Goal: Find specific page/section

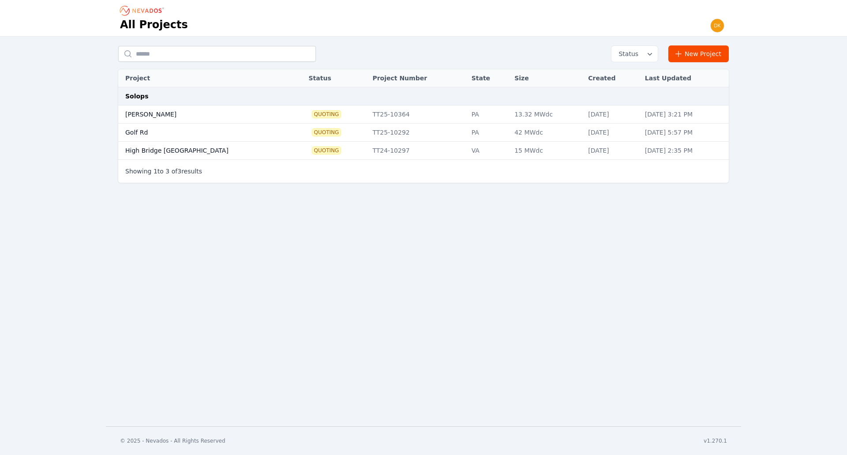
click at [135, 112] on td "[PERSON_NAME]" at bounding box center [204, 114] width 172 height 18
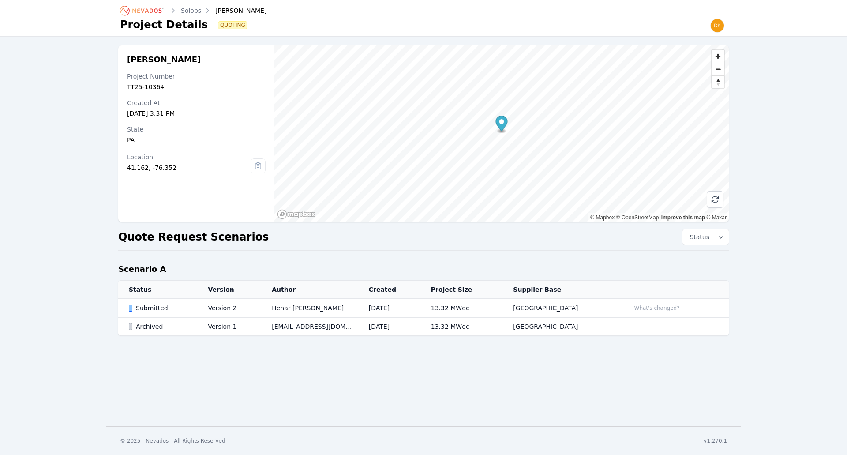
click at [189, 11] on link "Solops" at bounding box center [191, 10] width 20 height 9
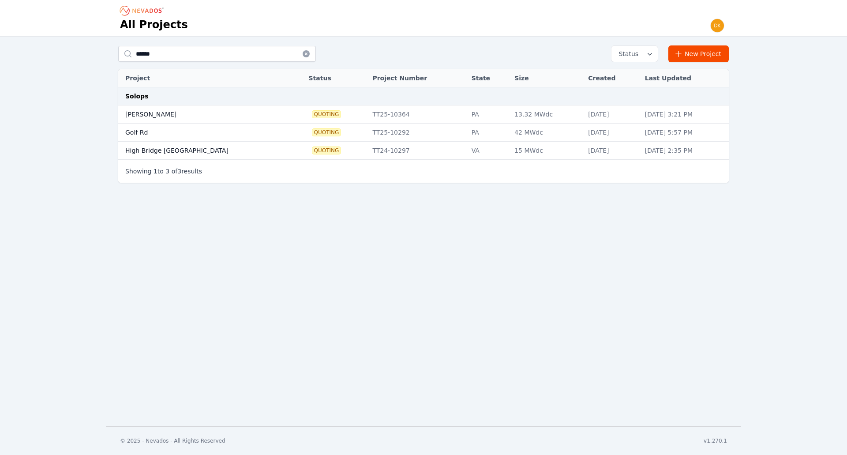
click at [157, 128] on td "Golf Rd" at bounding box center [204, 132] width 172 height 18
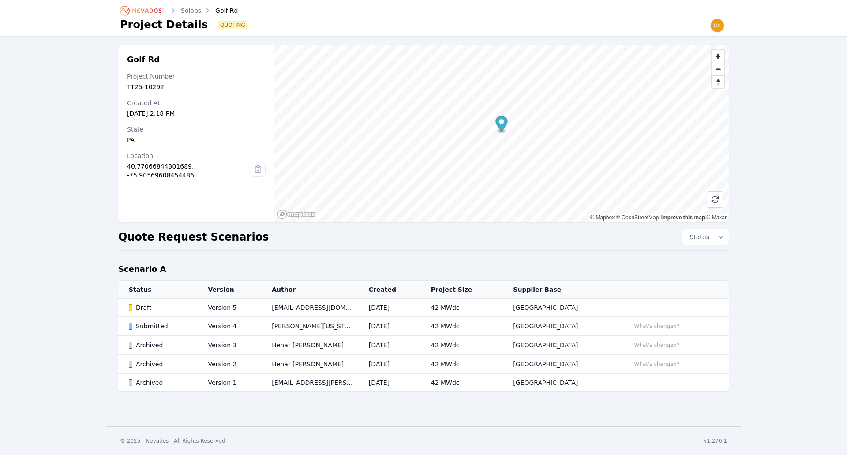
click at [57, 170] on div "Golf Rd Project Number TT25-10292 Created At [DATE] 2:18 PM State [US_STATE] Lo…" at bounding box center [423, 223] width 847 height 372
click at [192, 9] on link "Solops" at bounding box center [191, 10] width 20 height 9
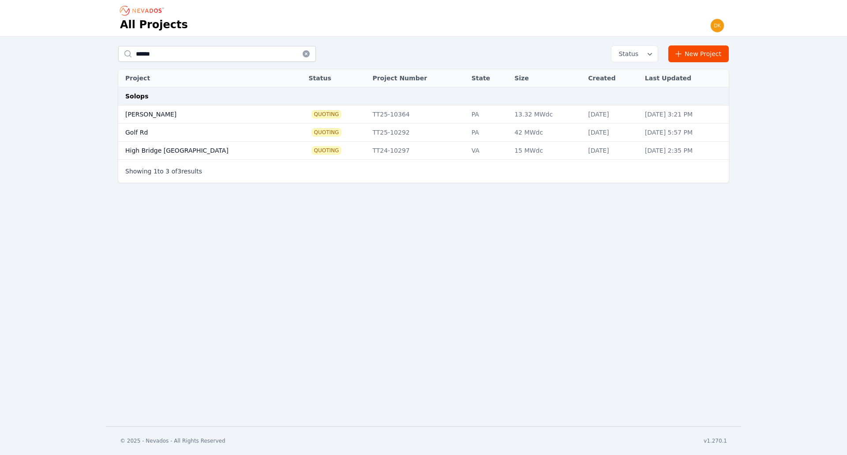
click at [71, 114] on div "****** Status New Project Project Status Project Number State Size Created Last…" at bounding box center [423, 117] width 847 height 160
